Goal: Information Seeking & Learning: Learn about a topic

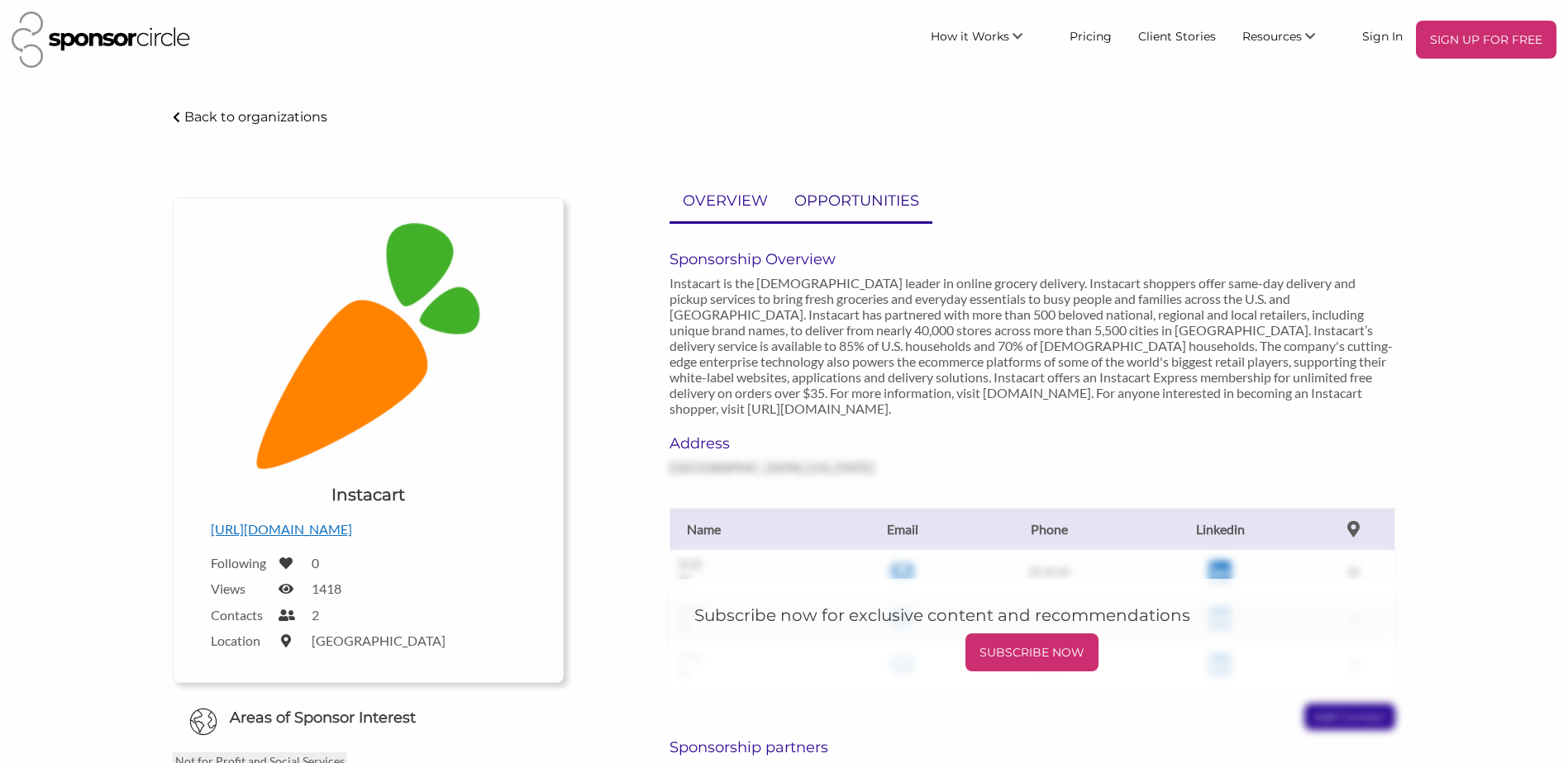
click at [829, 189] on link "OPPORTUNITIES" at bounding box center [857, 201] width 152 height 40
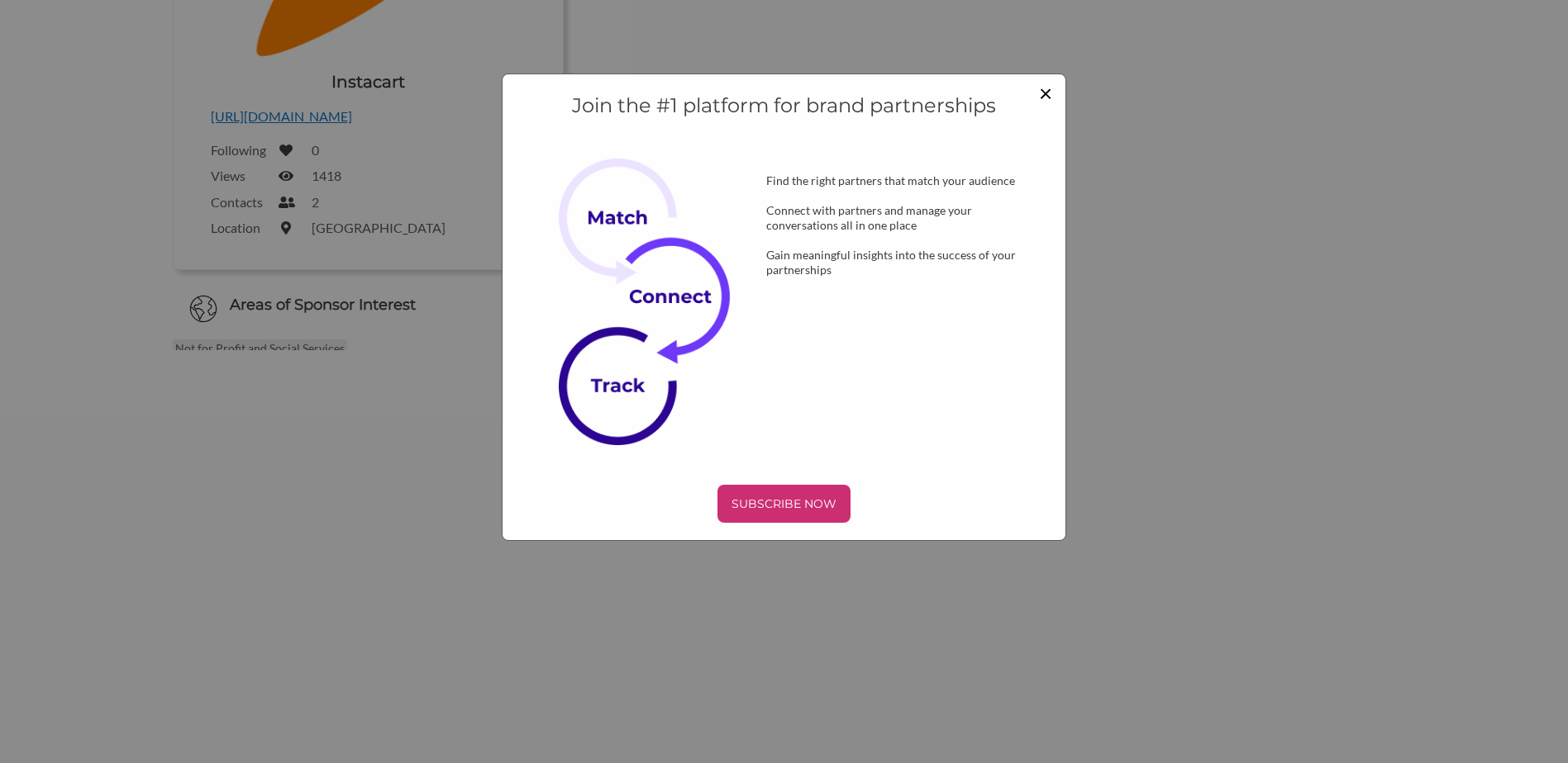
click at [1044, 101] on span "×" at bounding box center [1045, 92] width 13 height 28
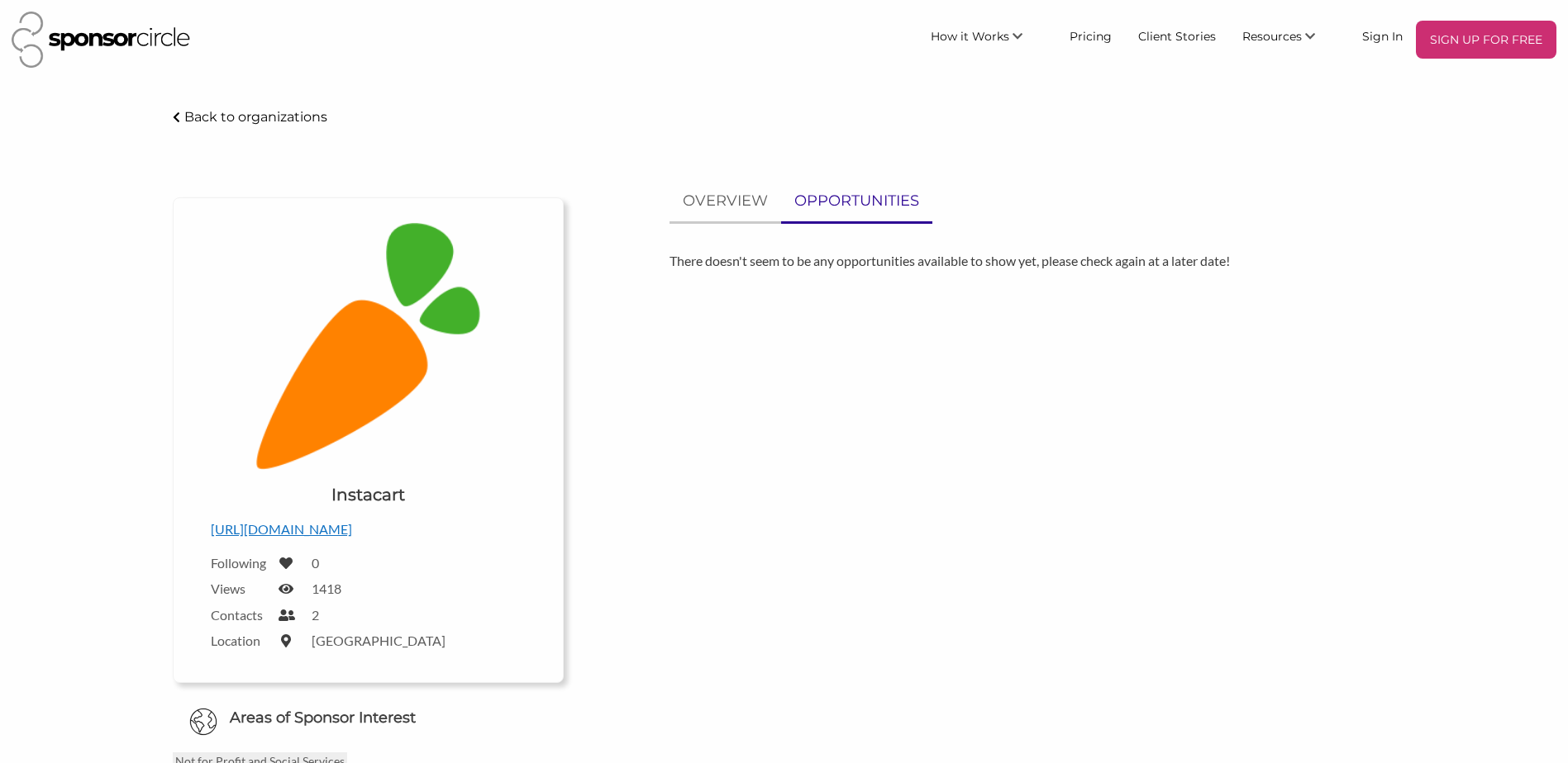
scroll to position [413, 0]
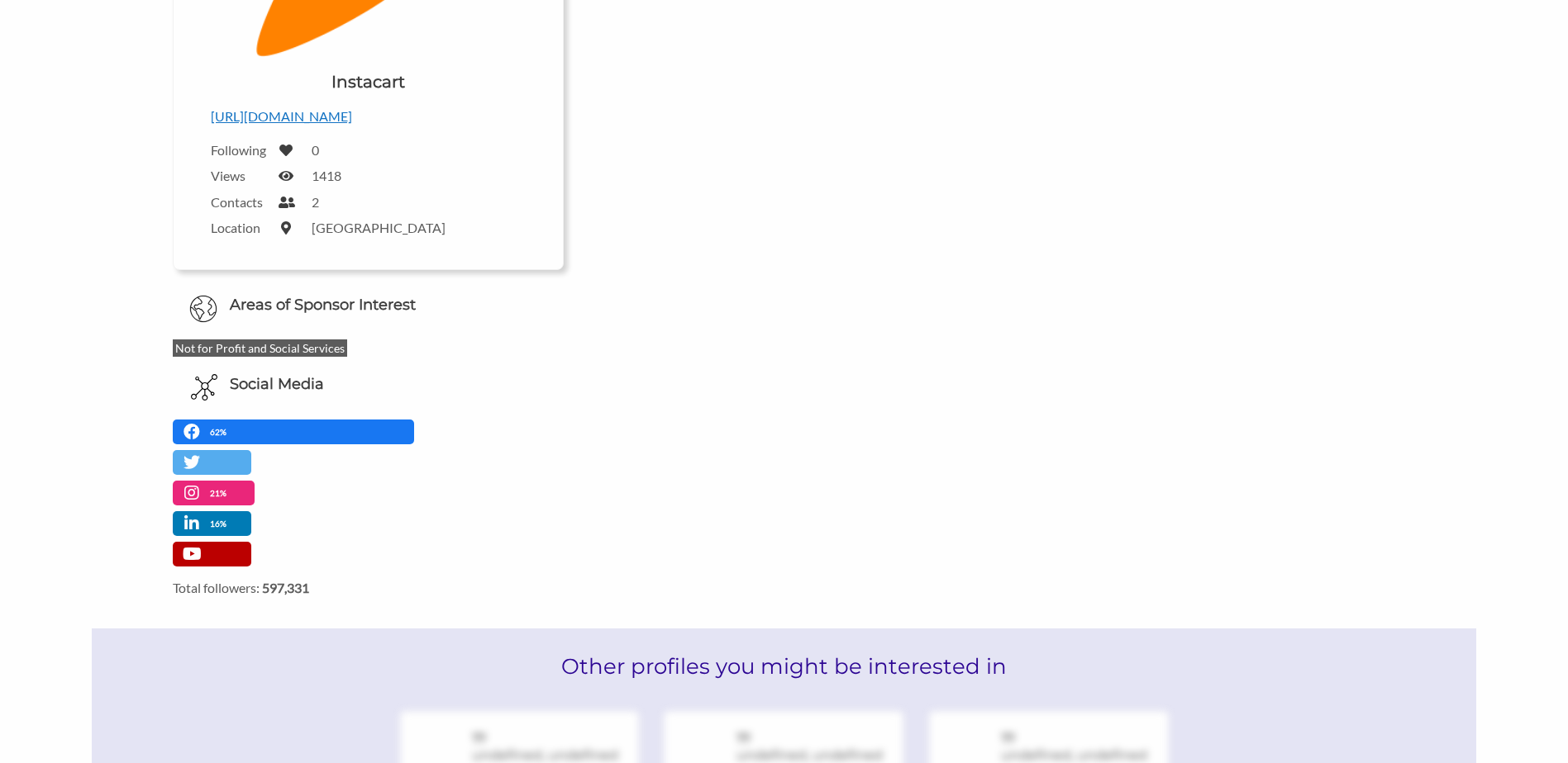
click at [277, 347] on p "Not for Profit and Social Services" at bounding box center [259, 348] width 174 height 17
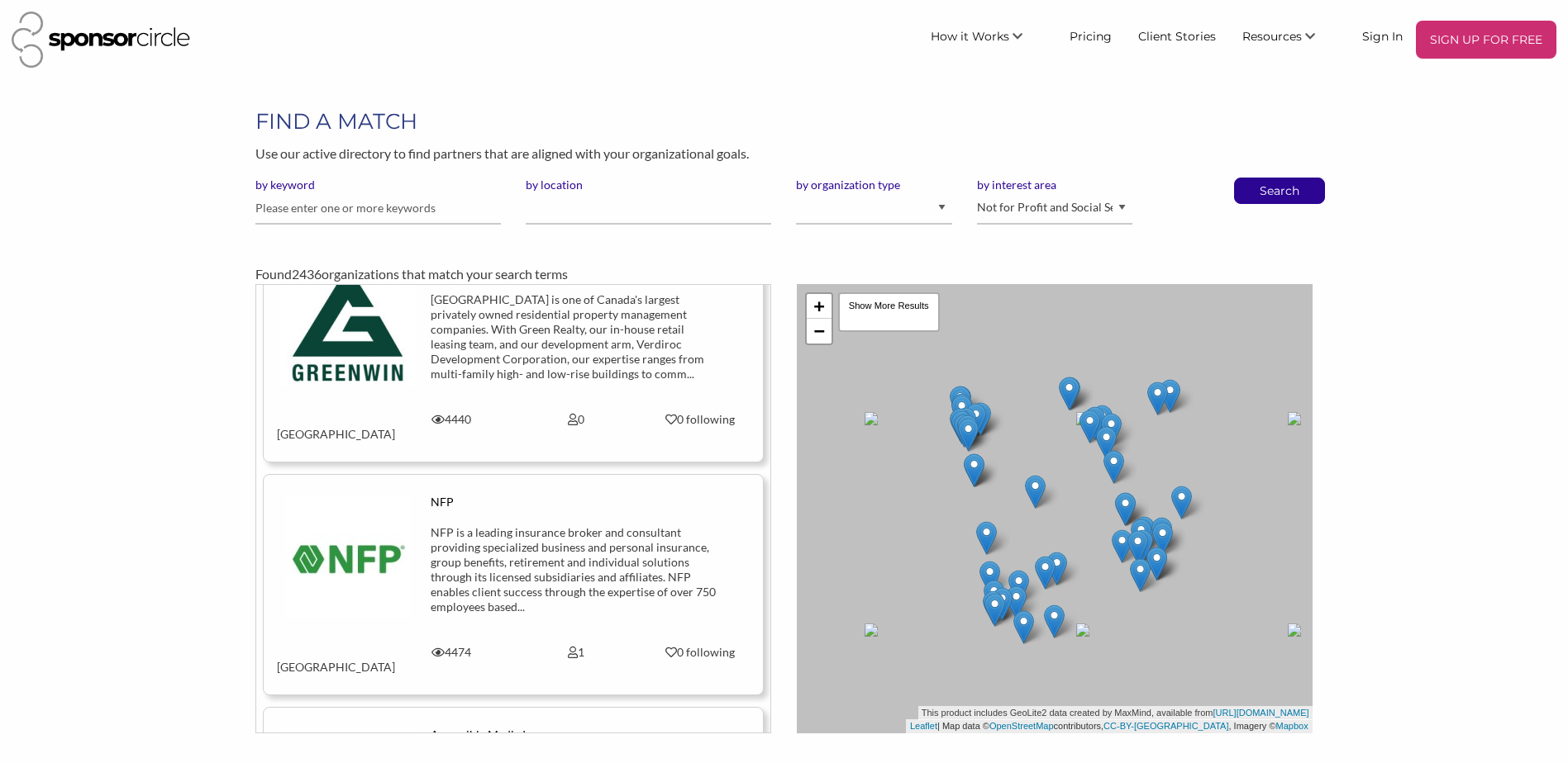
scroll to position [579, 0]
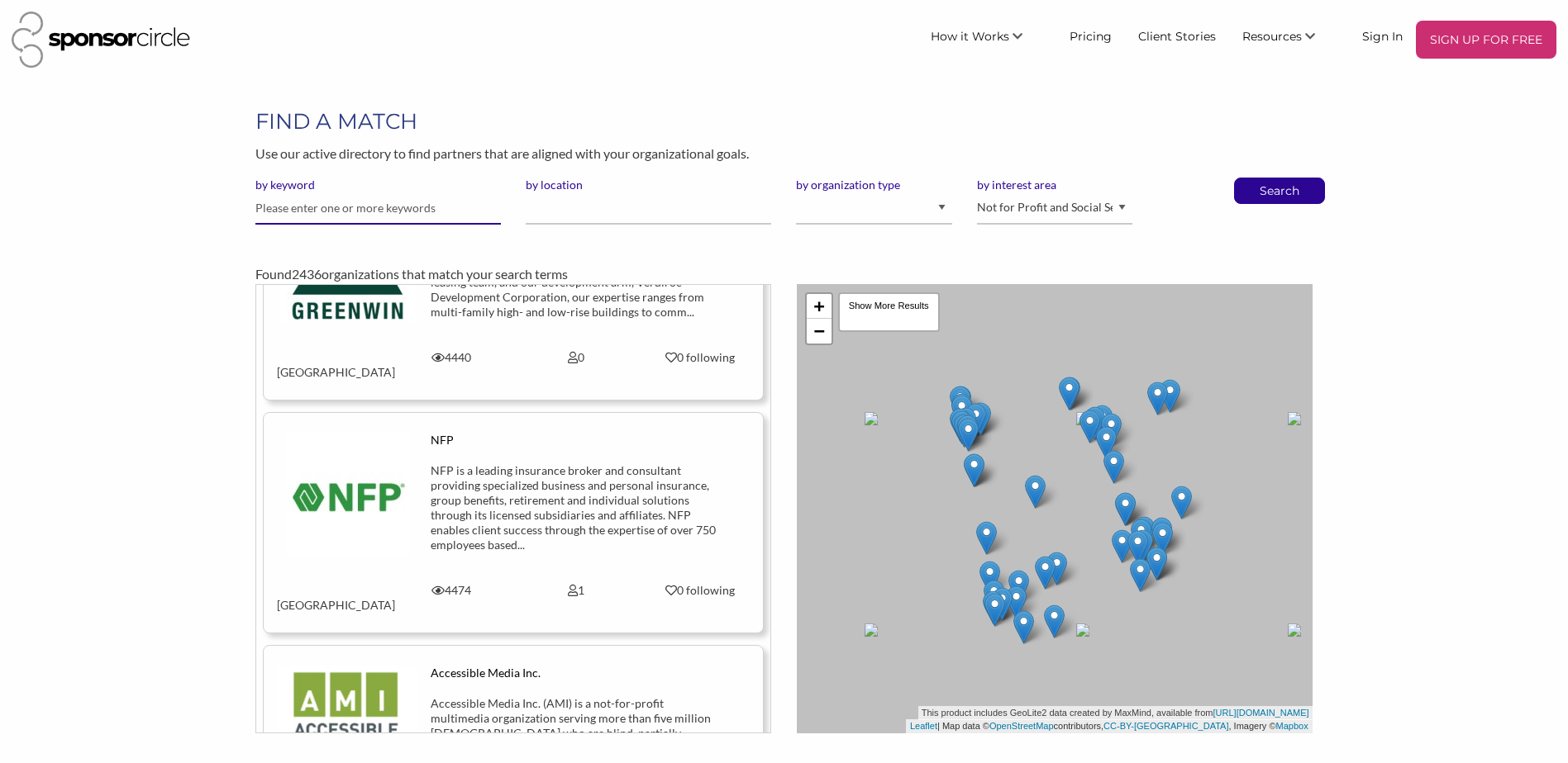
click at [420, 208] on input "text" at bounding box center [377, 208] width 246 height 32
type input "war children"
click at [1252, 178] on button "Search" at bounding box center [1279, 190] width 54 height 25
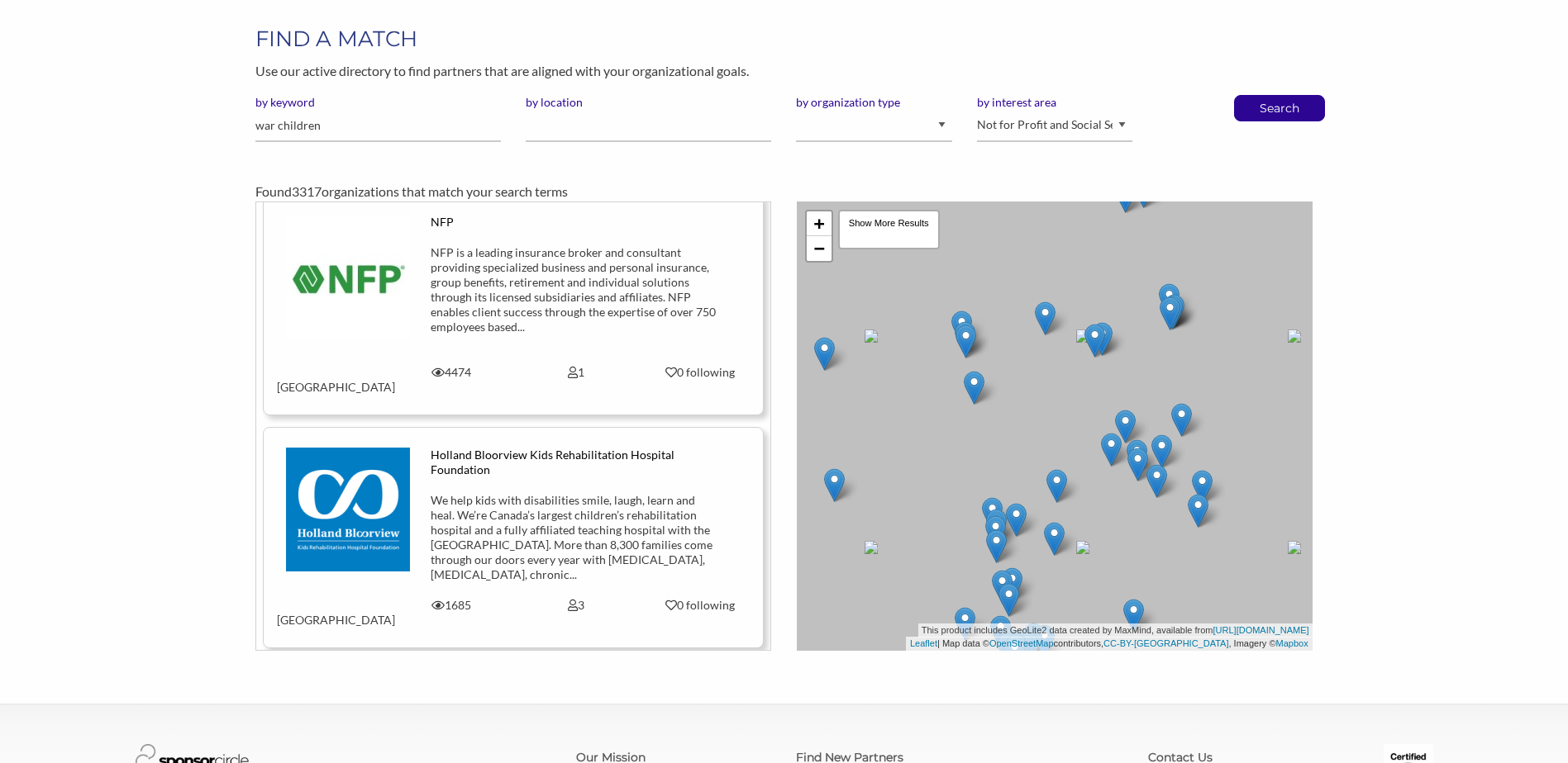
scroll to position [331, 0]
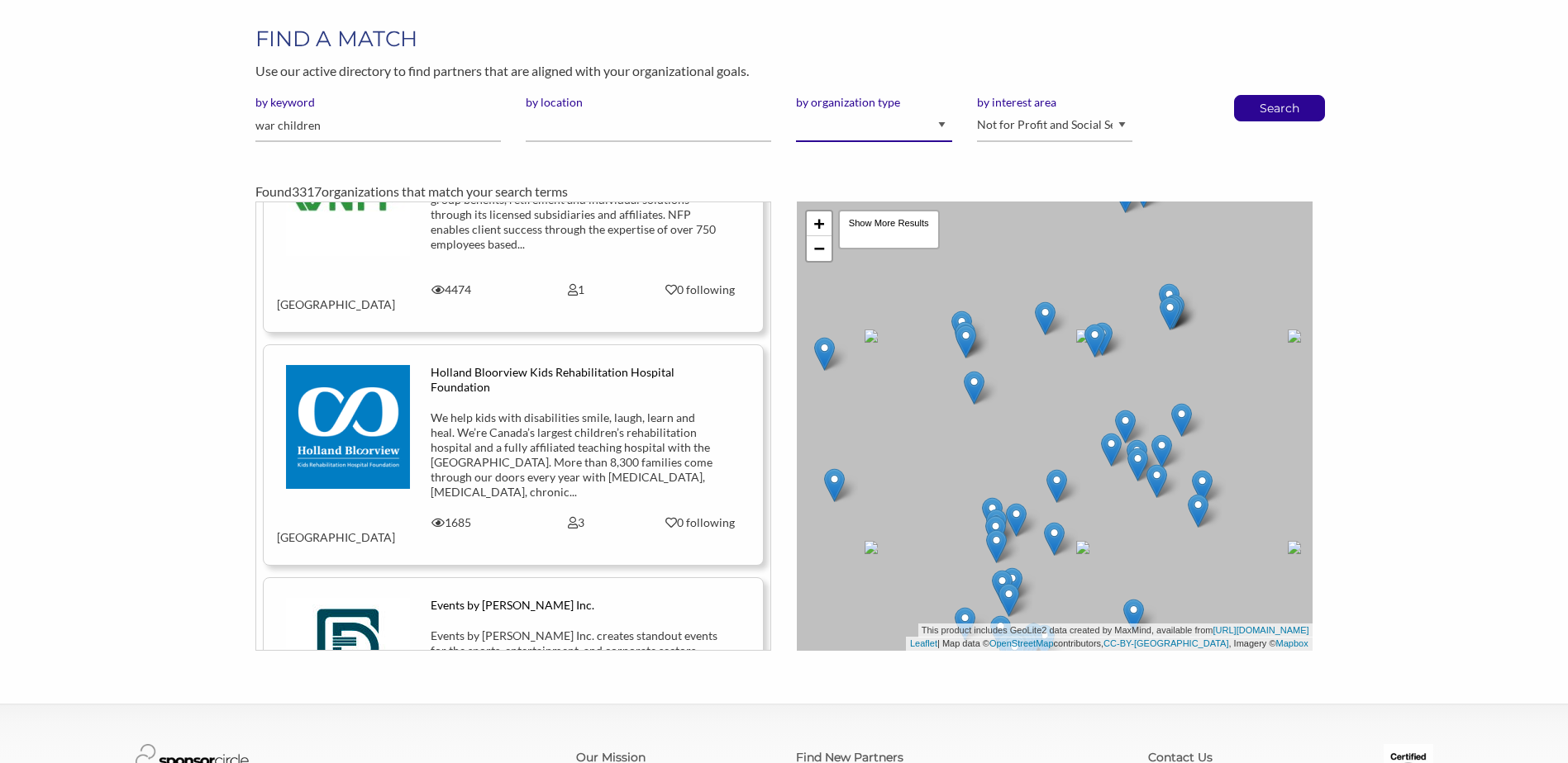
click at [919, 128] on select "I am an event organizer seeking new partnerships with suppliers, exhibitors or …" at bounding box center [874, 126] width 155 height 32
select select "Property"
click at [796, 110] on select "I am an event organizer seeking new partnerships with suppliers, exhibitors or …" at bounding box center [874, 126] width 155 height 32
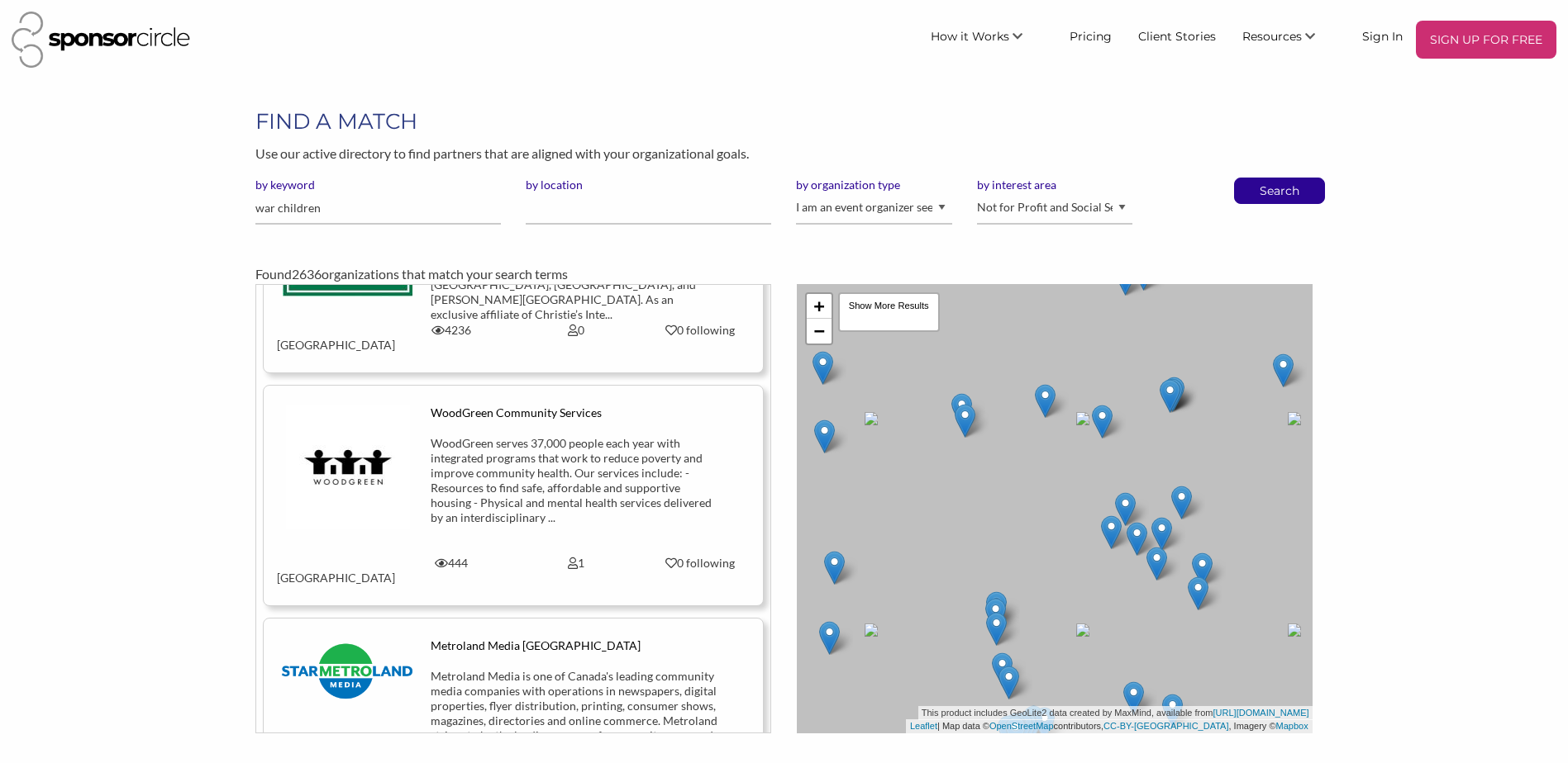
scroll to position [4378, 0]
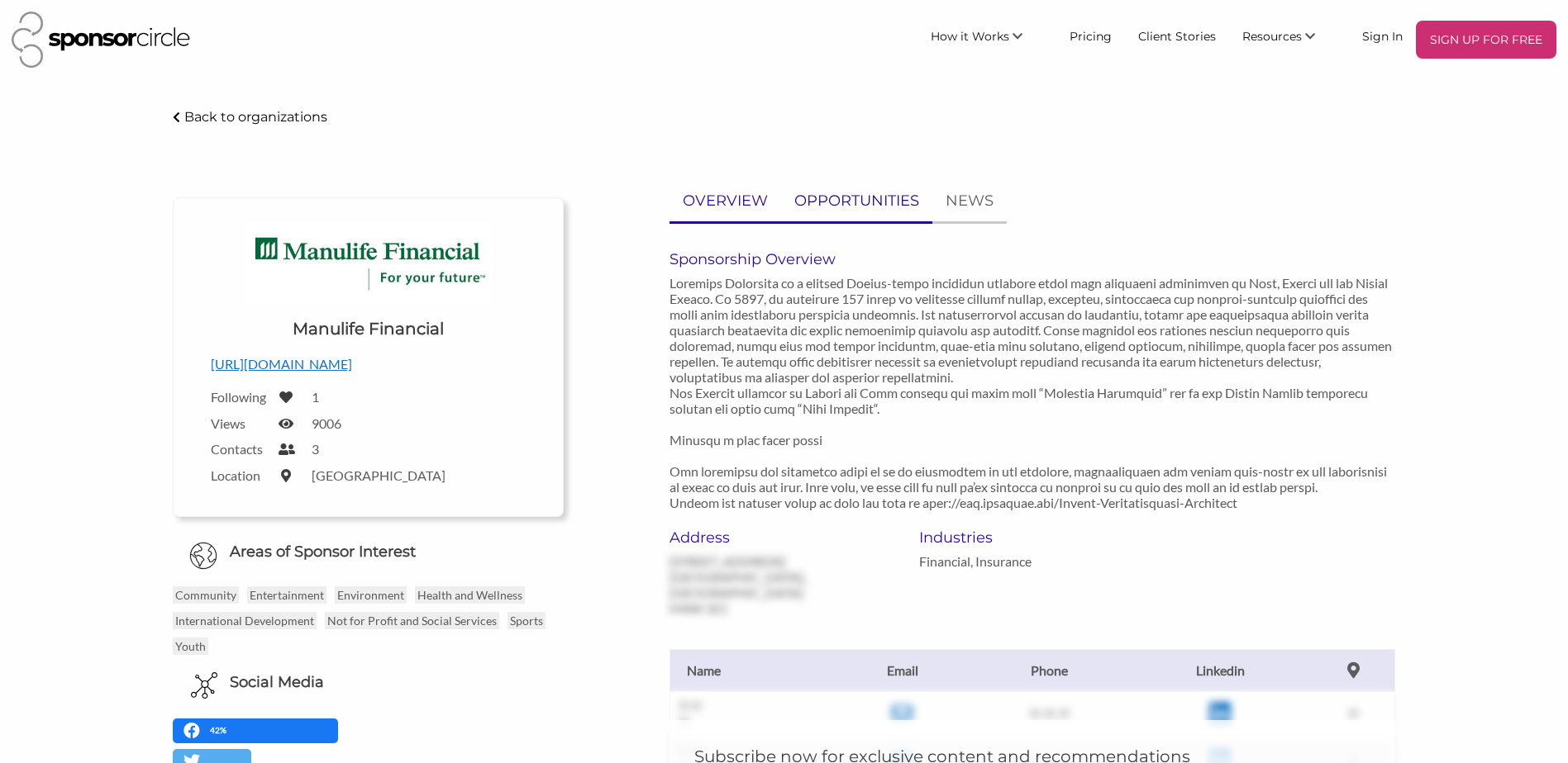
click at [859, 200] on p "OPPORTUNITIES" at bounding box center [856, 202] width 125 height 24
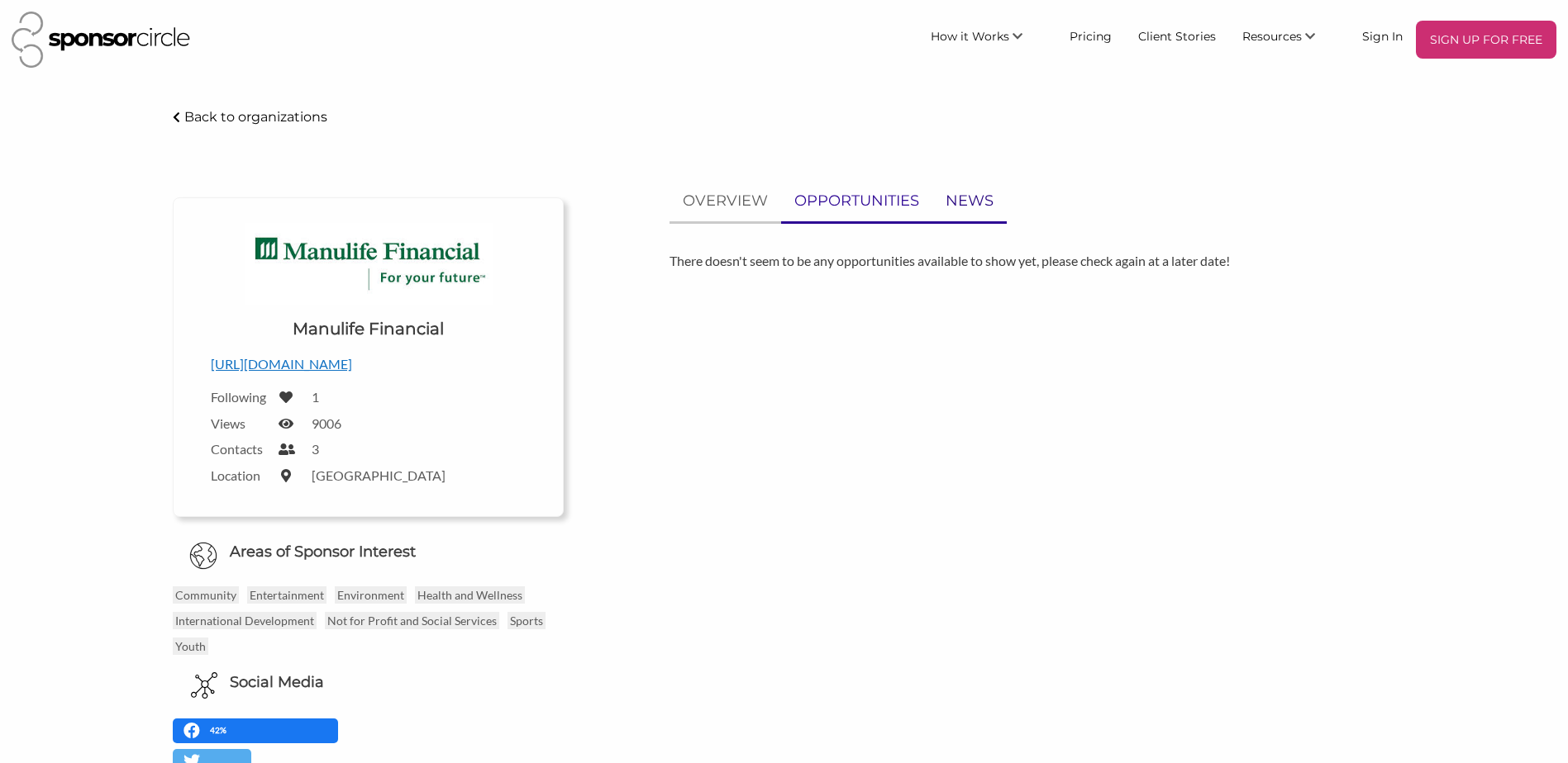
click at [994, 202] on link "NEWS" at bounding box center [969, 201] width 74 height 40
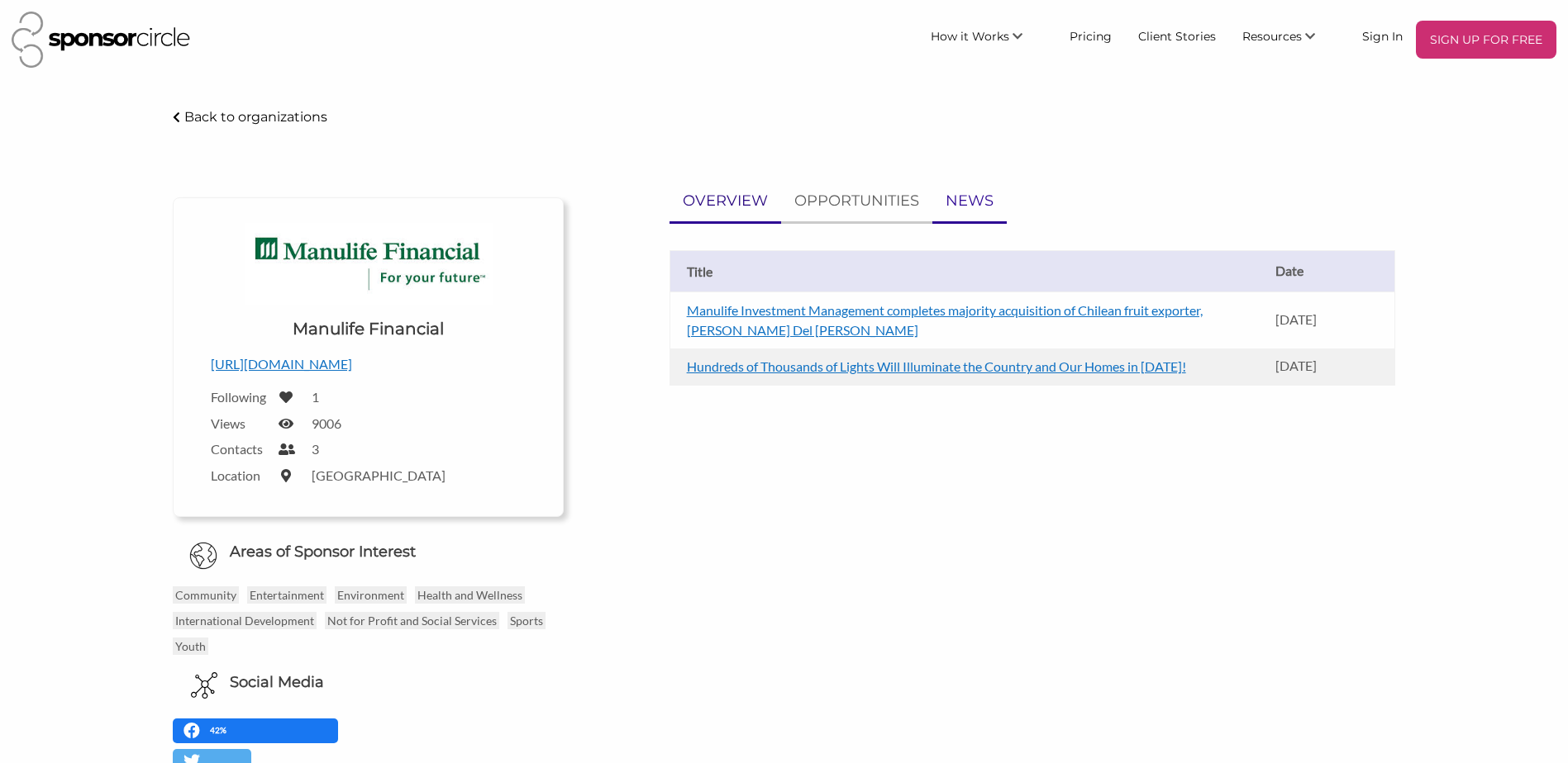
click at [725, 207] on p "OVERVIEW" at bounding box center [725, 202] width 85 height 24
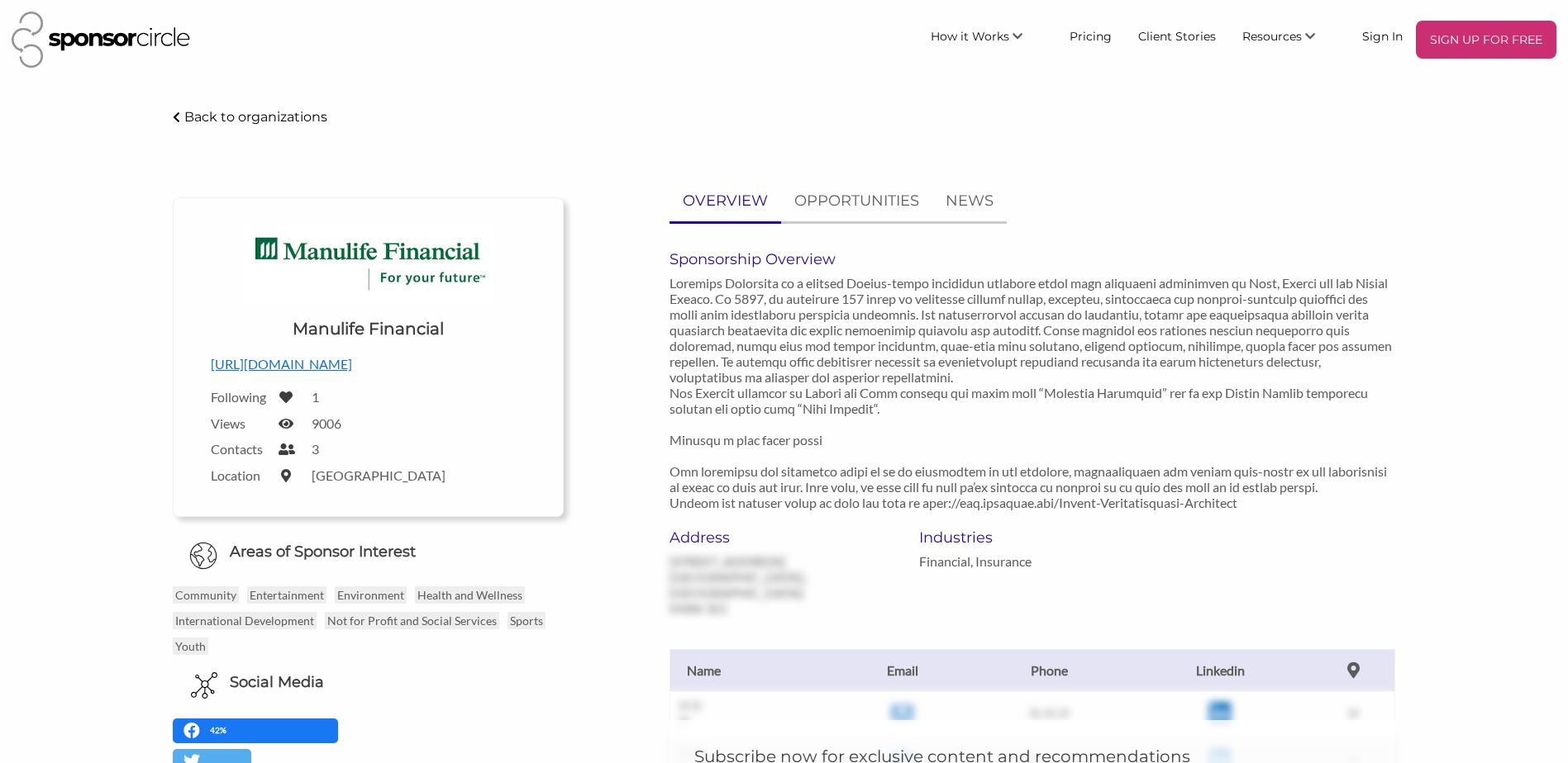
click at [214, 116] on p "Back to organizations" at bounding box center [256, 117] width 143 height 16
